Goal: Information Seeking & Learning: Check status

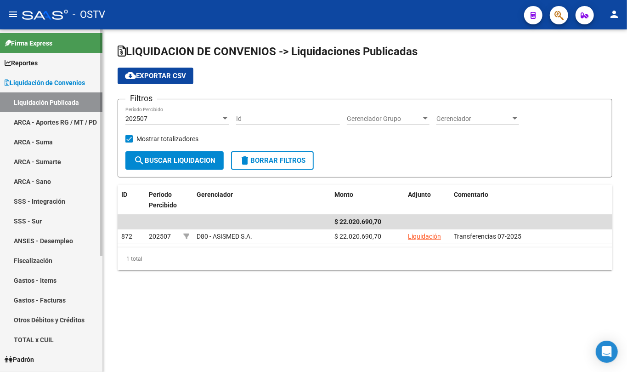
click at [56, 74] on link "Liquidación de Convenios" at bounding box center [51, 83] width 103 height 20
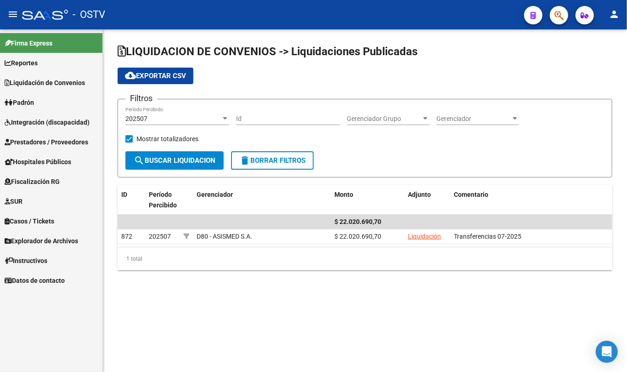
click at [42, 104] on link "Padrón" at bounding box center [51, 102] width 103 height 20
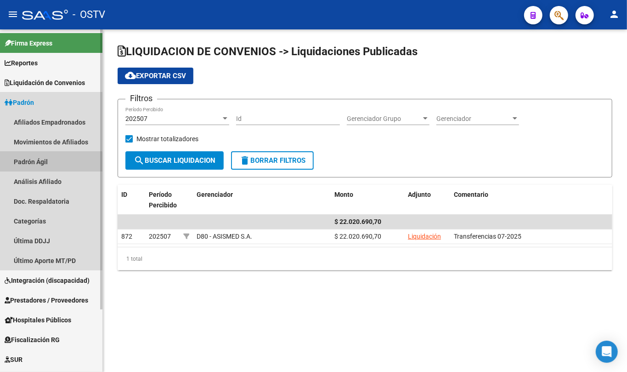
drag, startPoint x: 41, startPoint y: 165, endPoint x: 62, endPoint y: 164, distance: 20.8
click at [42, 165] on link "Padrón Ágil" at bounding box center [51, 162] width 103 height 20
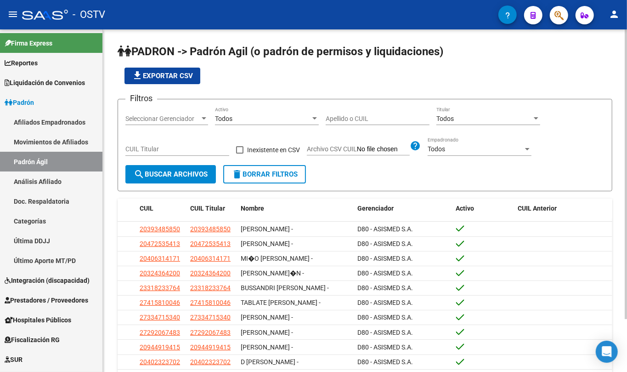
drag, startPoint x: 403, startPoint y: 120, endPoint x: 398, endPoint y: 120, distance: 5.1
click at [399, 120] on input "Apellido o CUIL" at bounding box center [378, 119] width 104 height 8
paste input "34743669"
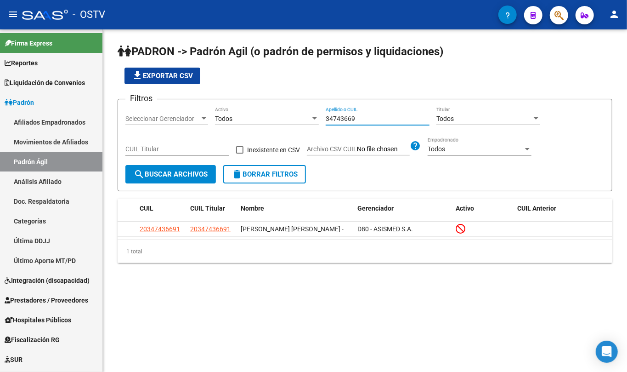
drag, startPoint x: 364, startPoint y: 119, endPoint x: 313, endPoint y: 113, distance: 50.9
click at [313, 113] on div "Filtros Seleccionar Gerenciador Seleccionar Gerenciador Todos Activo 34743669 A…" at bounding box center [364, 136] width 479 height 58
paste input "930722"
click at [355, 118] on input "34930722" at bounding box center [378, 119] width 104 height 8
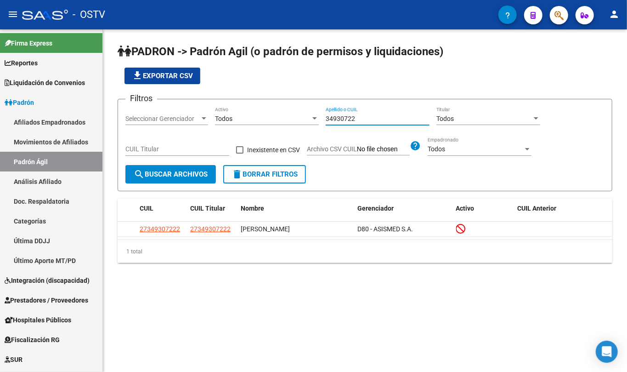
click at [355, 118] on input "34930722" at bounding box center [378, 119] width 104 height 8
paste input "23454563"
click at [361, 115] on input "23454563" at bounding box center [378, 119] width 104 height 8
click at [360, 115] on input "23454563" at bounding box center [378, 119] width 104 height 8
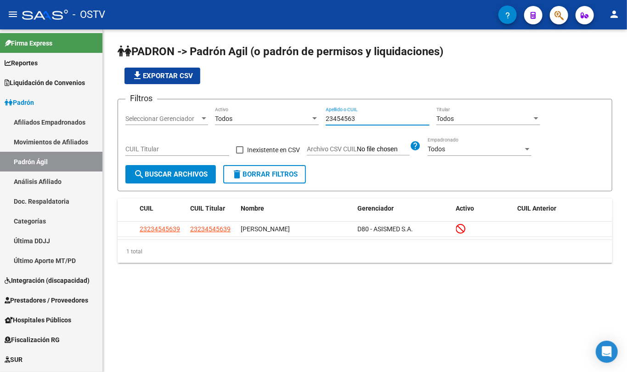
click at [360, 115] on input "23454563" at bounding box center [378, 119] width 104 height 8
click at [359, 115] on input "23454563" at bounding box center [378, 119] width 104 height 8
paste input "3230512"
click at [361, 114] on div "32305123 Apellido o CUIL" at bounding box center [378, 116] width 104 height 18
click at [360, 114] on div "32305123 Apellido o CUIL" at bounding box center [378, 116] width 104 height 18
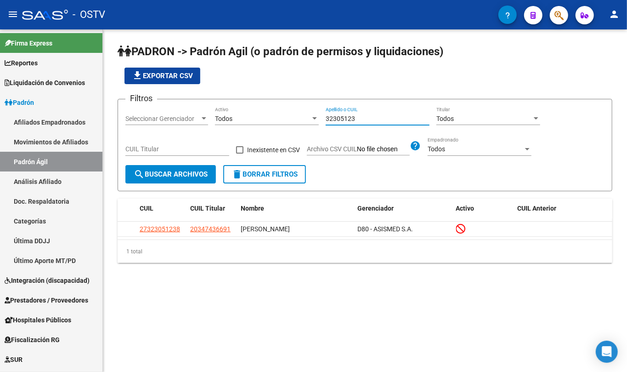
click at [353, 115] on input "32305123" at bounding box center [378, 119] width 104 height 8
paste input "56666751"
click at [351, 121] on input "56666751" at bounding box center [378, 119] width 104 height 8
click at [350, 121] on input "56666751" at bounding box center [378, 119] width 104 height 8
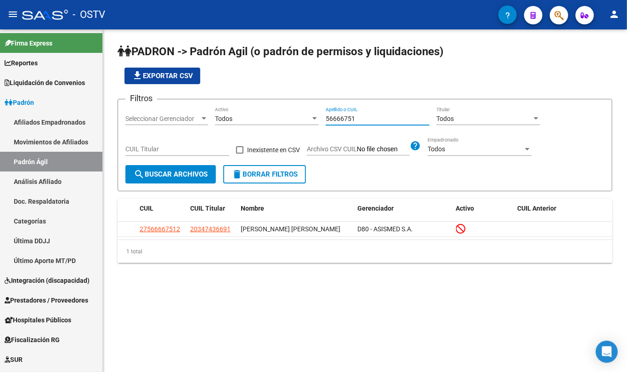
paste input "20030047"
click at [352, 113] on div "20030047 Apellido o CUIL" at bounding box center [378, 116] width 104 height 18
click at [352, 114] on div "20030047 Apellido o CUIL" at bounding box center [378, 116] width 104 height 18
click at [352, 115] on input "20030047" at bounding box center [378, 119] width 104 height 8
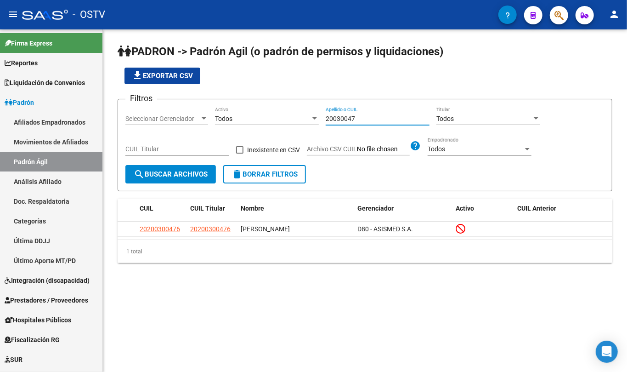
paste input "3728534"
click at [363, 117] on input "23728534" at bounding box center [378, 119] width 104 height 8
paste input "39272759"
click at [350, 119] on input "39272759" at bounding box center [378, 119] width 104 height 8
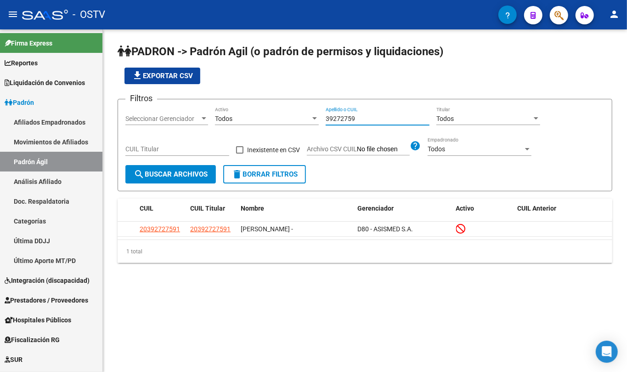
click at [350, 119] on input "39272759" at bounding box center [378, 119] width 104 height 8
paste input "20226306"
drag, startPoint x: 341, startPoint y: 134, endPoint x: 342, endPoint y: 122, distance: 12.5
click at [341, 131] on div "Filtros Seleccionar Gerenciador Seleccionar Gerenciador Todos Activo 20226306 A…" at bounding box center [364, 136] width 479 height 58
click at [342, 121] on input "20226306" at bounding box center [378, 119] width 104 height 8
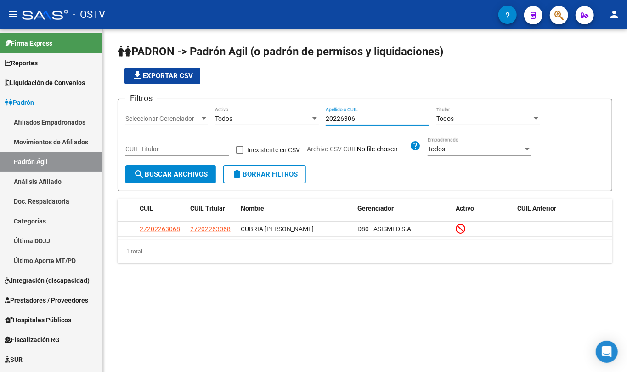
click at [342, 121] on input "20226306" at bounding box center [378, 119] width 104 height 8
paste input "12102369"
click at [342, 118] on input "12102369" at bounding box center [378, 119] width 104 height 8
paste input "6572224"
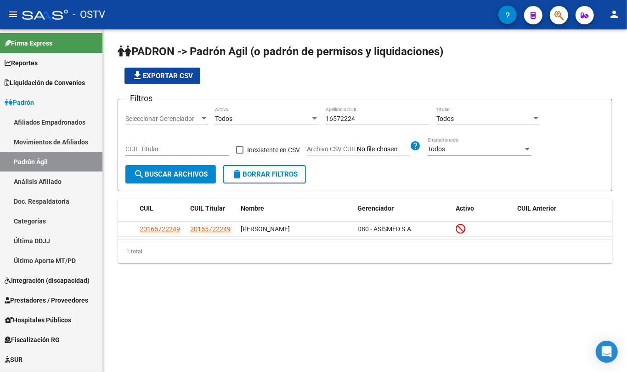
drag, startPoint x: 331, startPoint y: 124, endPoint x: 338, endPoint y: 119, distance: 9.2
click at [334, 122] on div "16572224 Apellido o CUIL" at bounding box center [378, 116] width 104 height 18
click at [338, 119] on input "16572224" at bounding box center [378, 119] width 104 height 8
paste input "36053676"
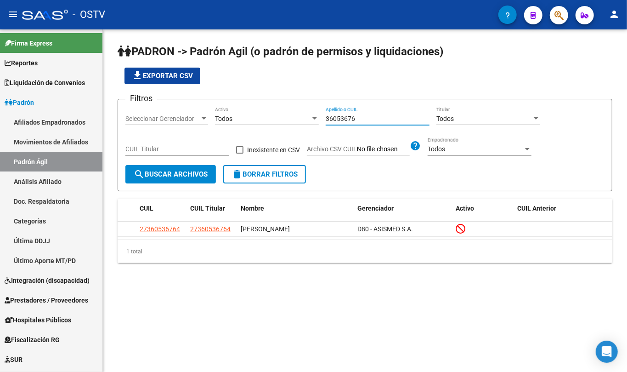
click at [338, 118] on input "36053676" at bounding box center [378, 119] width 104 height 8
paste input "45041752"
click at [337, 123] on div "45041752 Apellido o CUIL" at bounding box center [378, 116] width 104 height 18
click at [339, 120] on input "45041752" at bounding box center [378, 119] width 104 height 8
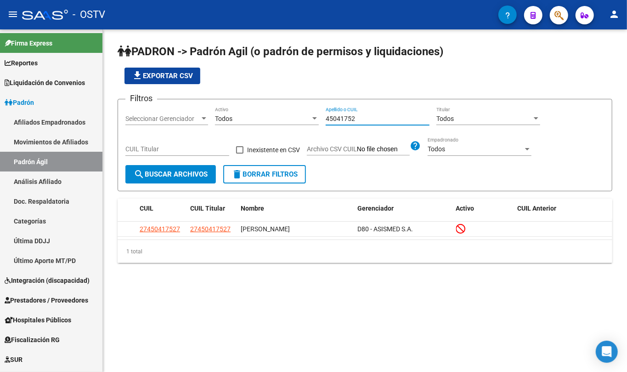
click at [339, 120] on input "45041752" at bounding box center [378, 119] width 104 height 8
paste input "37259718"
click at [342, 113] on div "37259718 Apellido o CUIL" at bounding box center [378, 116] width 104 height 18
click at [343, 118] on input "37259718" at bounding box center [378, 119] width 104 height 8
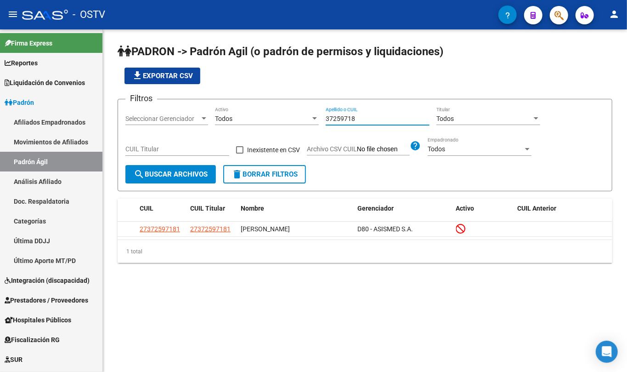
click at [343, 118] on input "37259718" at bounding box center [378, 119] width 104 height 8
paste input "44303511"
click at [359, 117] on input "44303511" at bounding box center [378, 119] width 104 height 8
click at [352, 122] on input "44303511" at bounding box center [378, 119] width 104 height 8
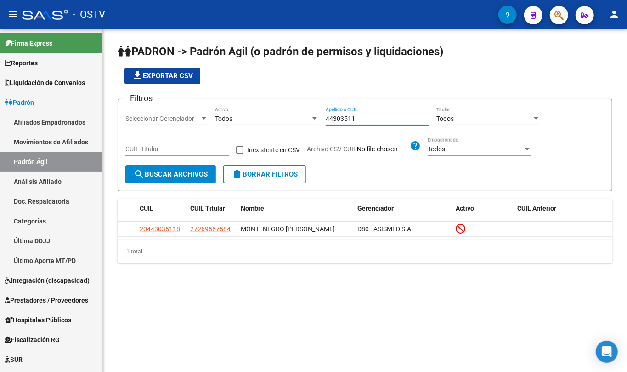
click at [352, 122] on input "44303511" at bounding box center [378, 119] width 104 height 8
paste input "24570682"
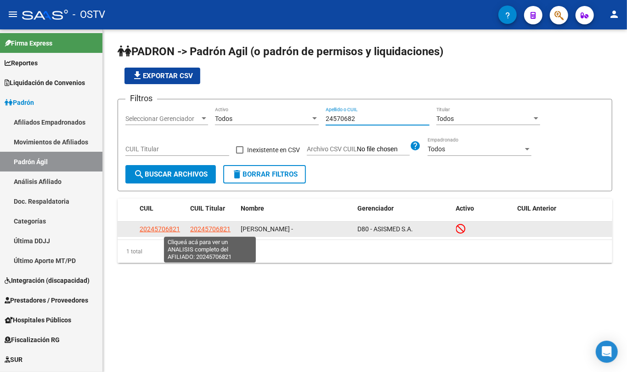
type input "24570682"
click at [206, 222] on datatable-body-cell "20245706821" at bounding box center [212, 229] width 51 height 14
click at [210, 229] on span "20245706821" at bounding box center [210, 228] width 40 height 7
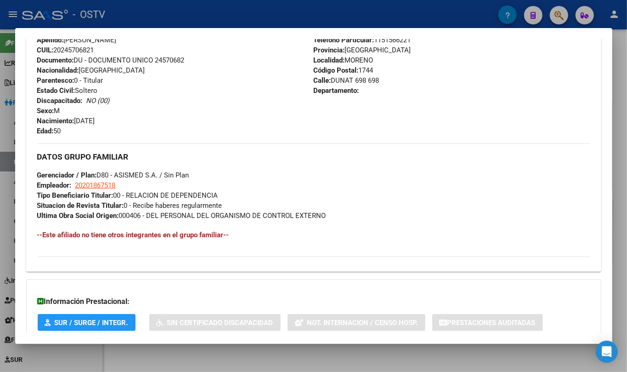
scroll to position [416, 0]
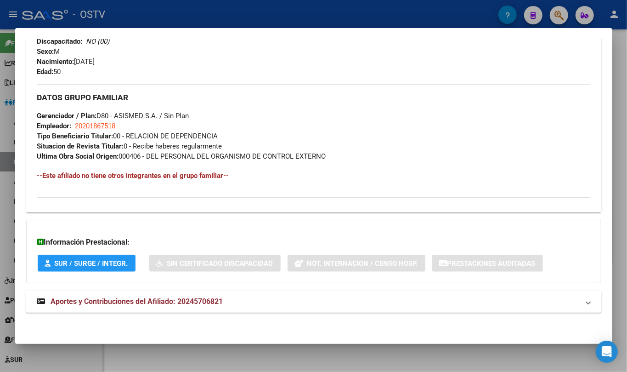
click at [171, 308] on mat-expansion-panel-header "Aportes y Contribuciones del Afiliado: 20245706821" at bounding box center [313, 302] width 575 height 22
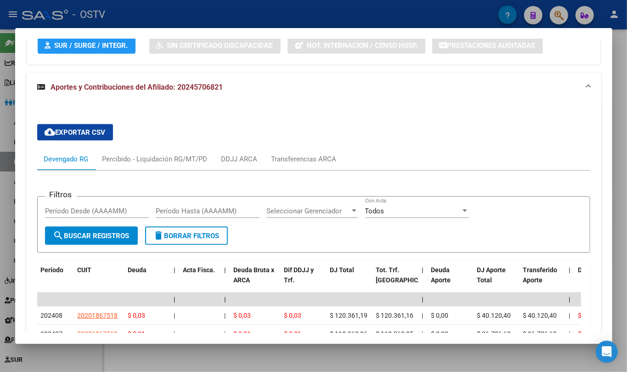
scroll to position [647, 0]
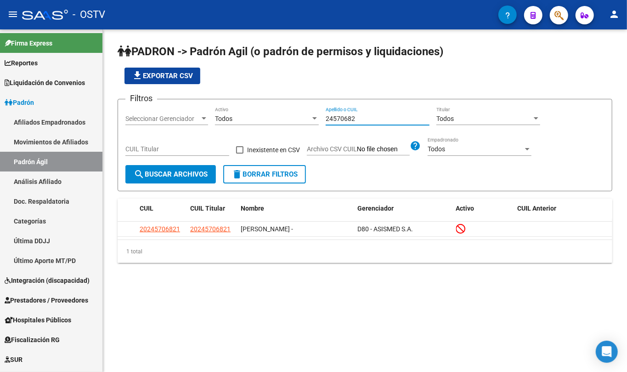
click at [352, 120] on input "24570682" at bounding box center [378, 119] width 104 height 8
